Goal: Task Accomplishment & Management: Complete application form

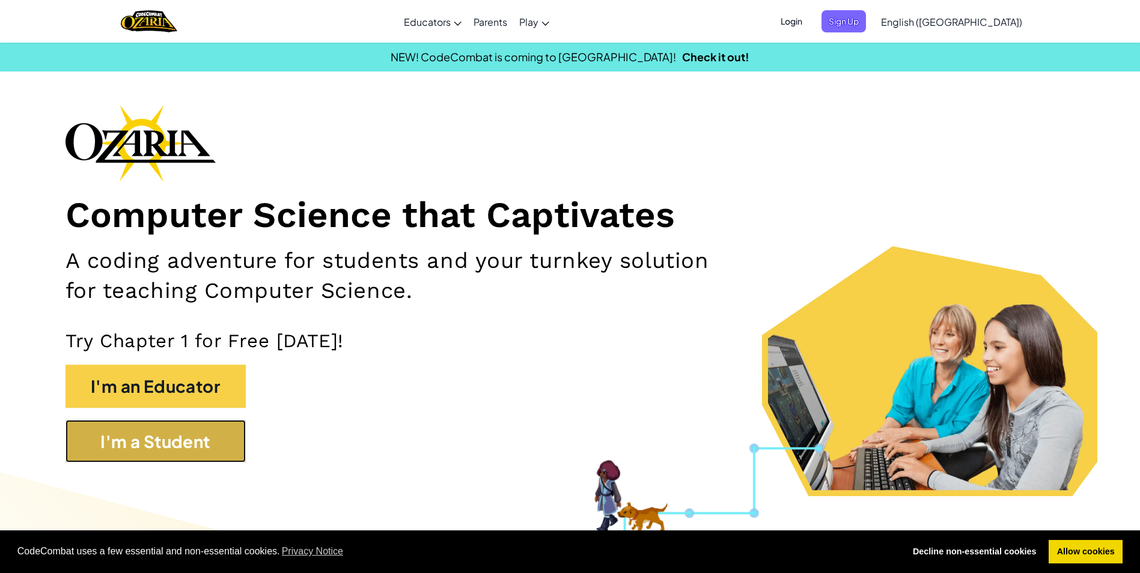
click at [152, 450] on button "I'm a Student" at bounding box center [156, 441] width 180 height 43
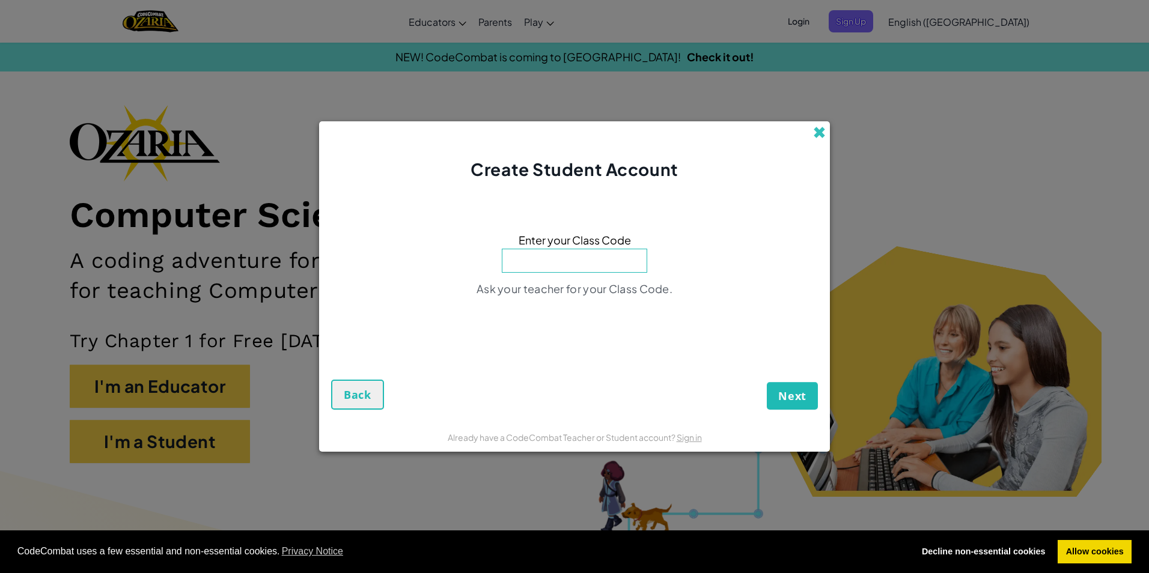
click at [819, 127] on span at bounding box center [819, 132] width 13 height 13
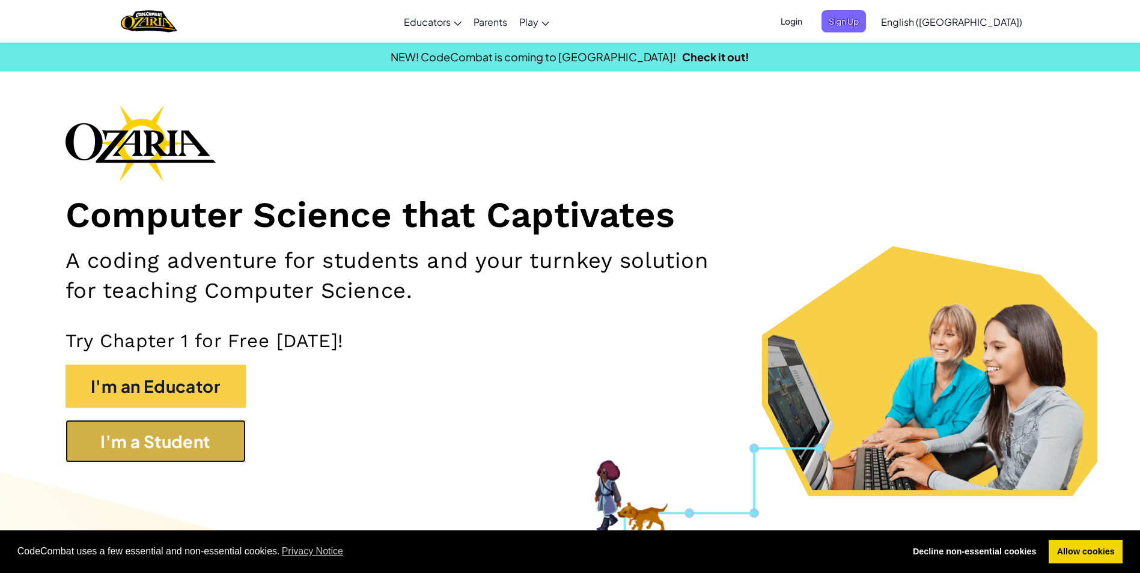
click at [186, 452] on button "I'm a Student" at bounding box center [156, 441] width 180 height 43
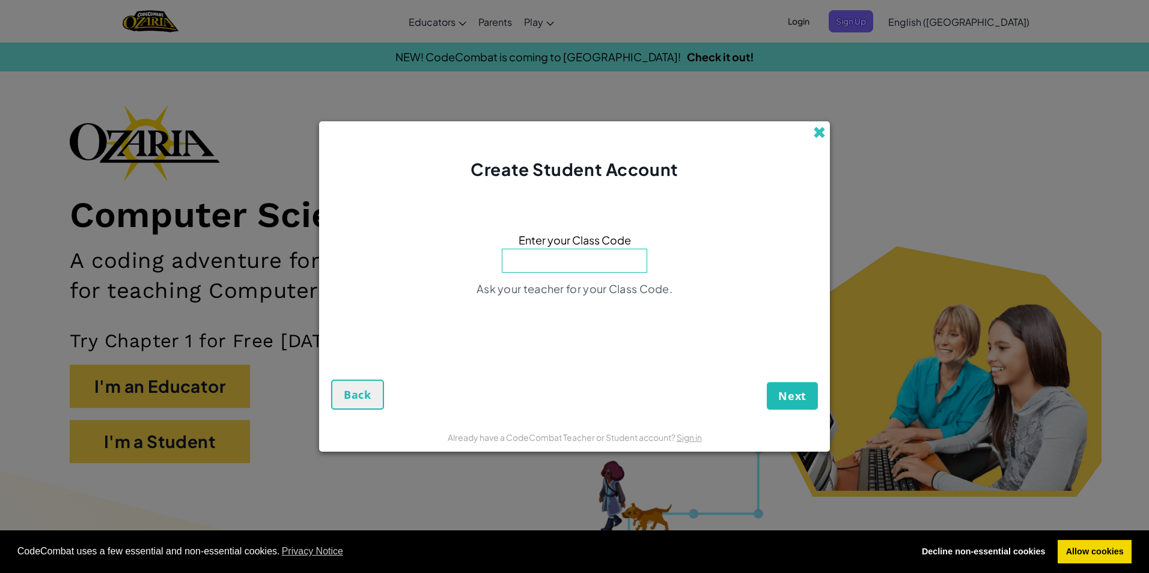
click at [817, 132] on span at bounding box center [819, 132] width 13 height 13
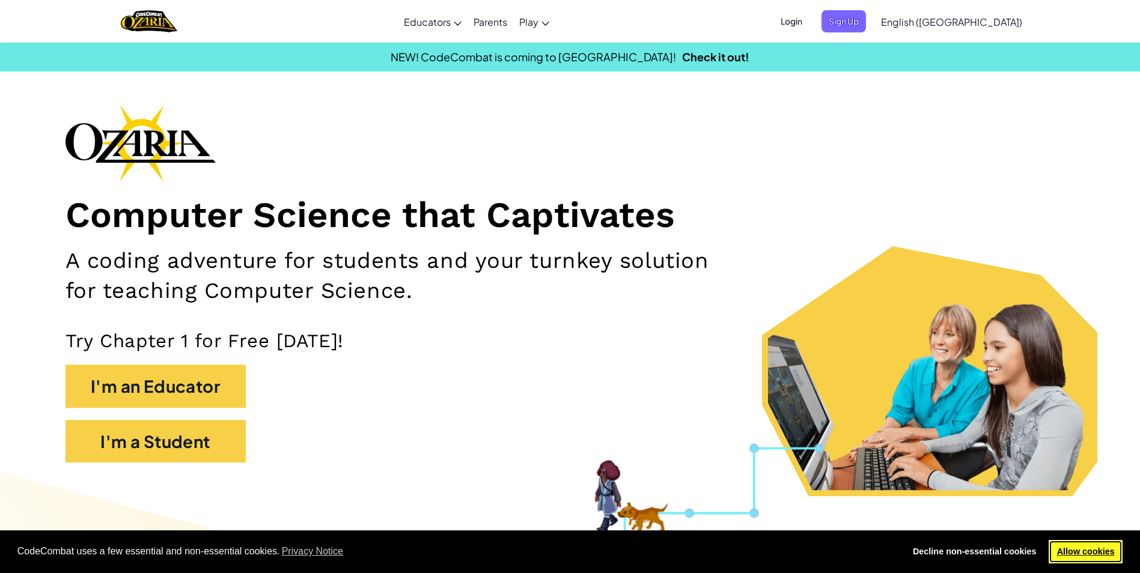
click at [1068, 557] on link "Allow cookies" at bounding box center [1086, 552] width 74 height 24
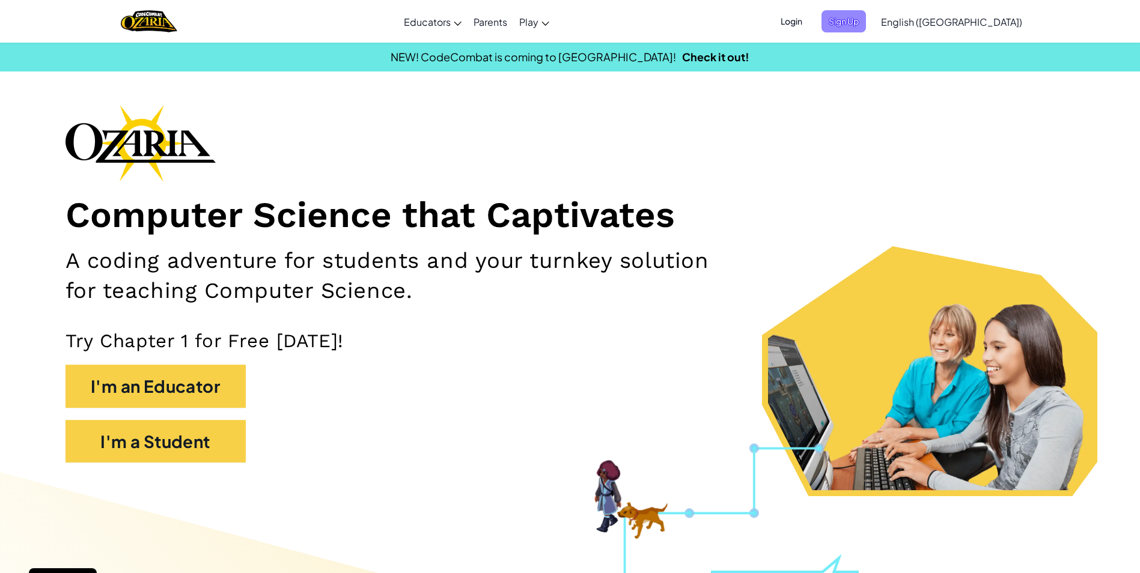
click at [866, 24] on span "Sign Up" at bounding box center [844, 21] width 44 height 22
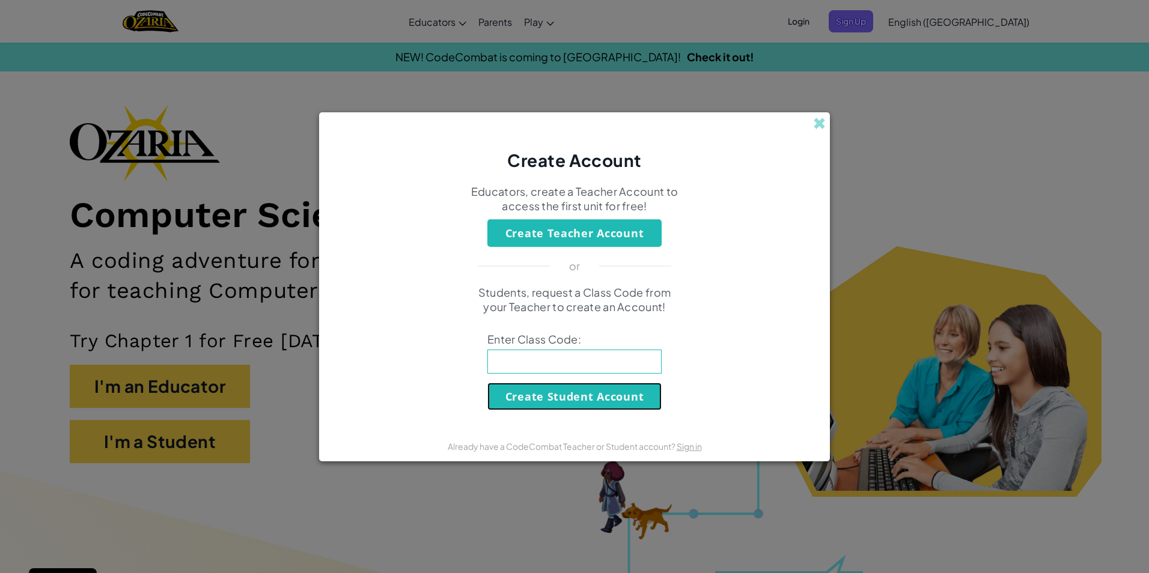
click at [569, 396] on button "Create Student Account" at bounding box center [574, 397] width 174 height 28
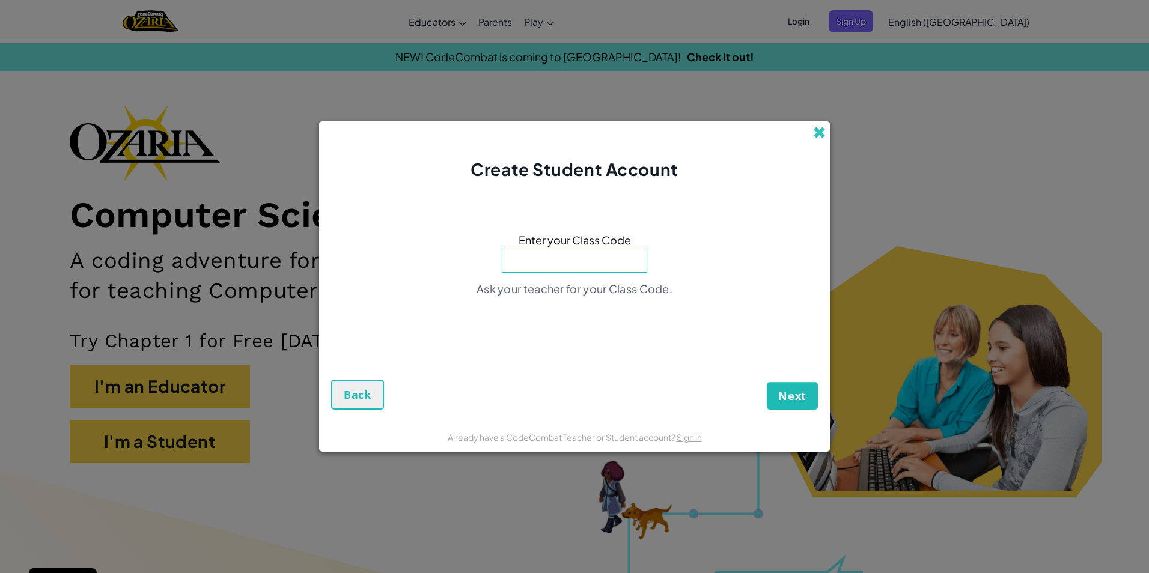
click at [824, 136] on span at bounding box center [819, 132] width 13 height 13
